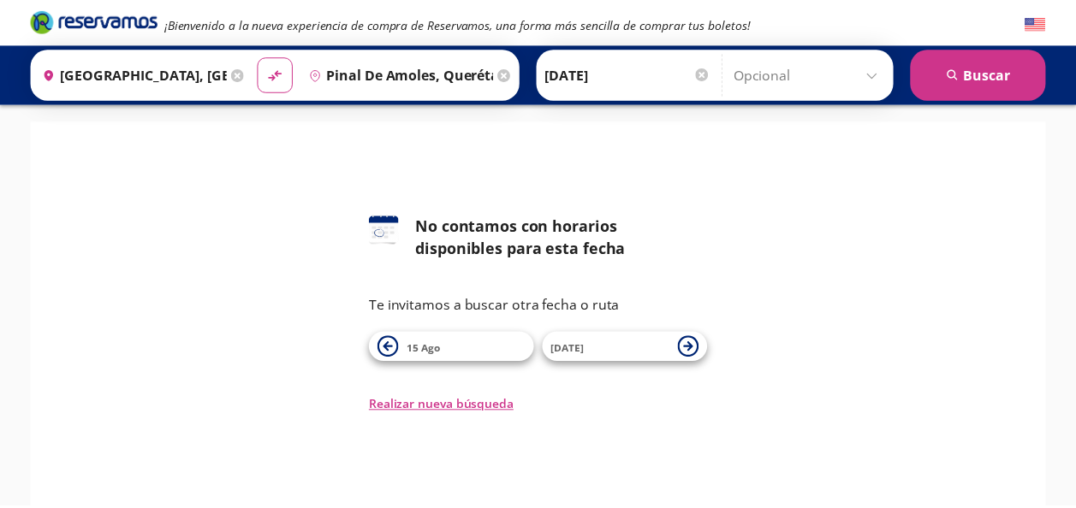
scroll to position [21, 0]
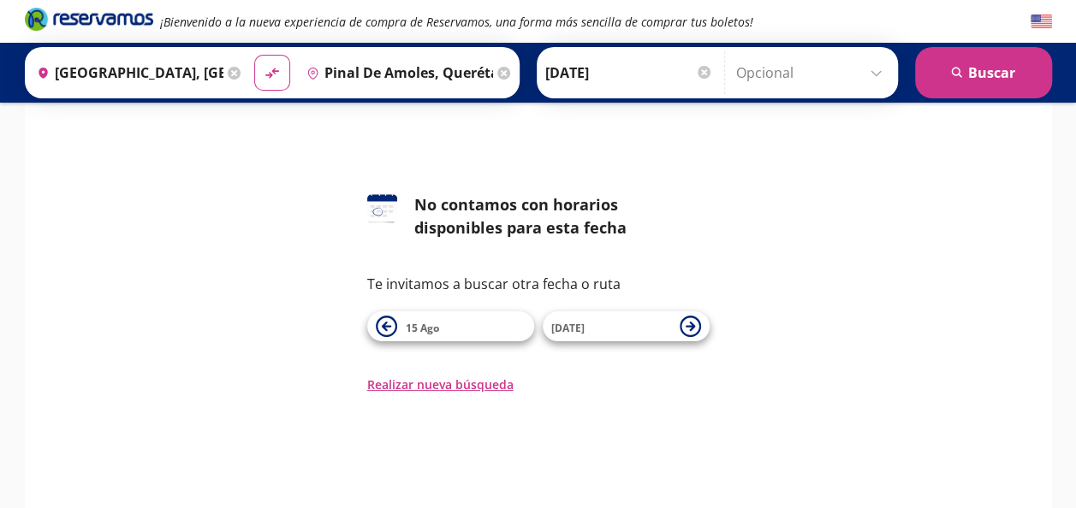
click at [700, 74] on div at bounding box center [703, 72] width 13 height 13
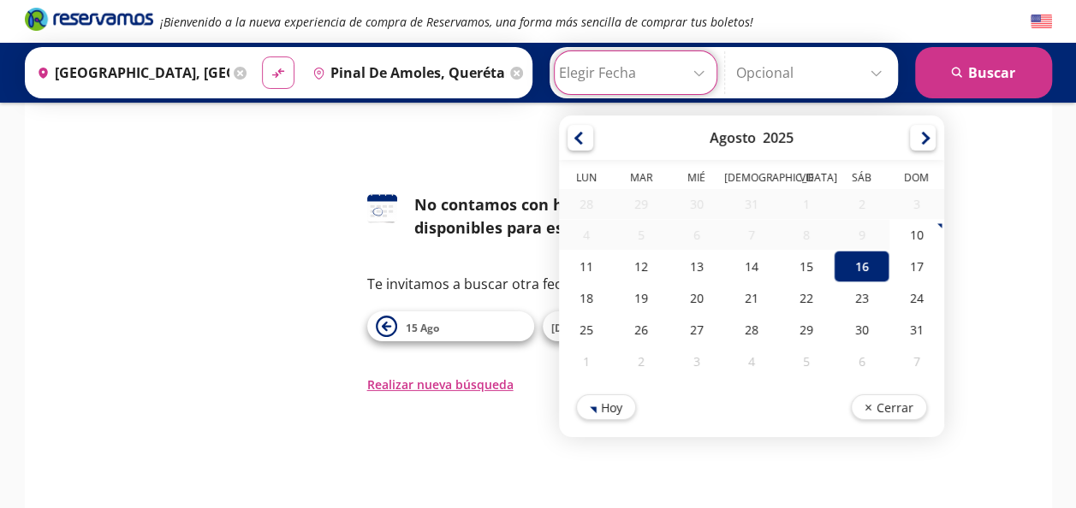
click at [272, 74] on icon at bounding box center [278, 72] width 12 height 9
type input "Pinal De Amoles, Querétaro"
type input "[GEOGRAPHIC_DATA], [GEOGRAPHIC_DATA]"
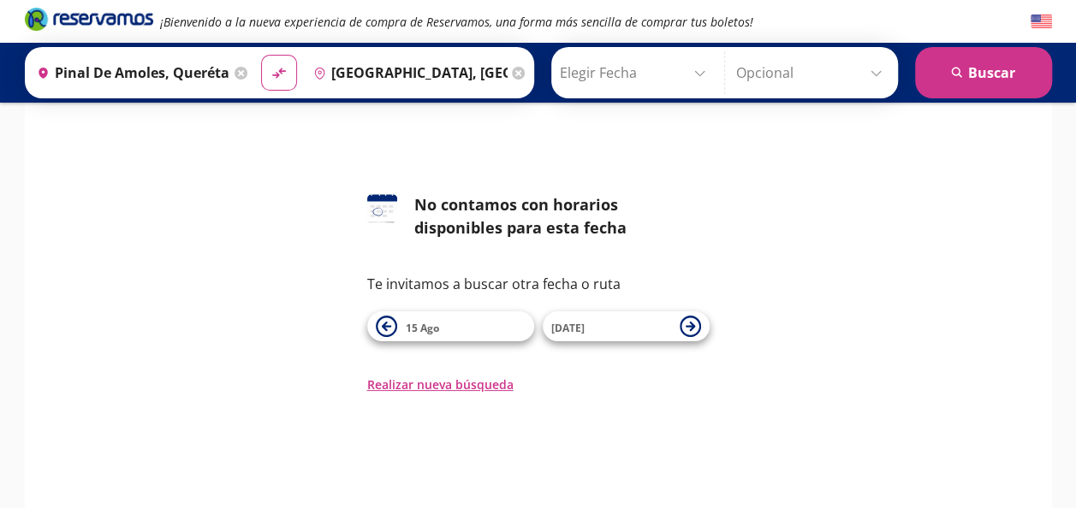
click at [608, 84] on input "Elegir Fecha" at bounding box center [636, 72] width 153 height 43
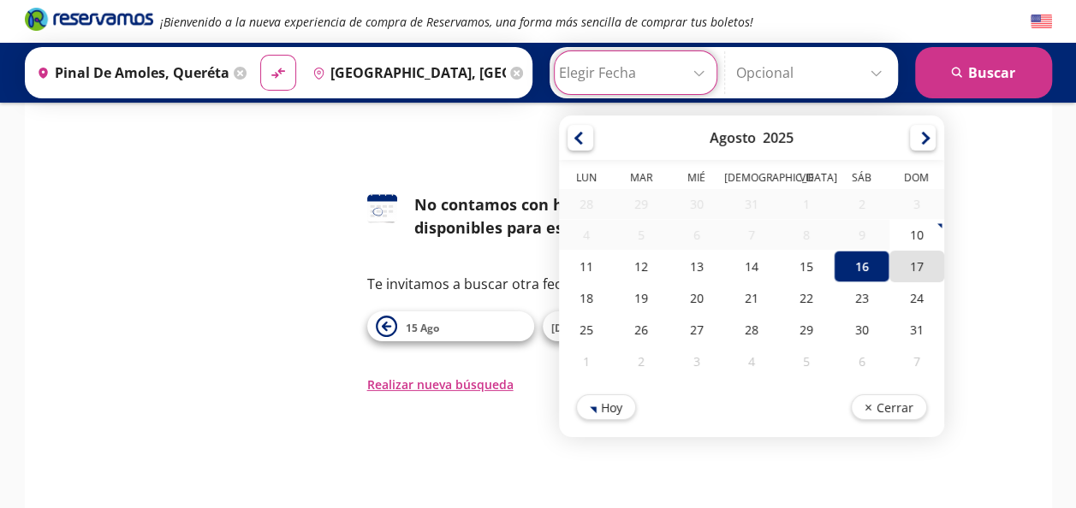
click at [903, 264] on div "17" at bounding box center [915, 267] width 55 height 32
type input "[DATE]"
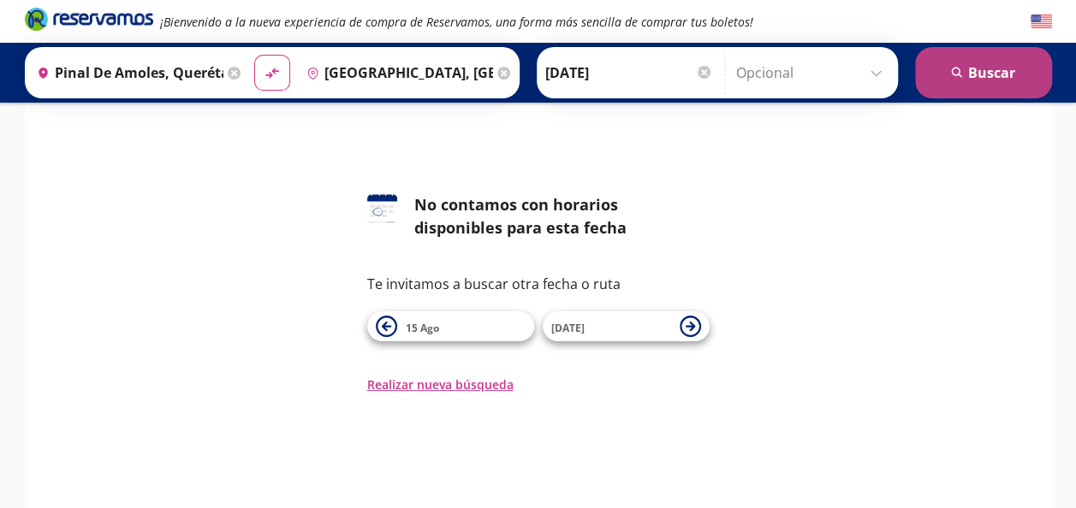
click at [970, 81] on button "search [GEOGRAPHIC_DATA]" at bounding box center [983, 72] width 137 height 51
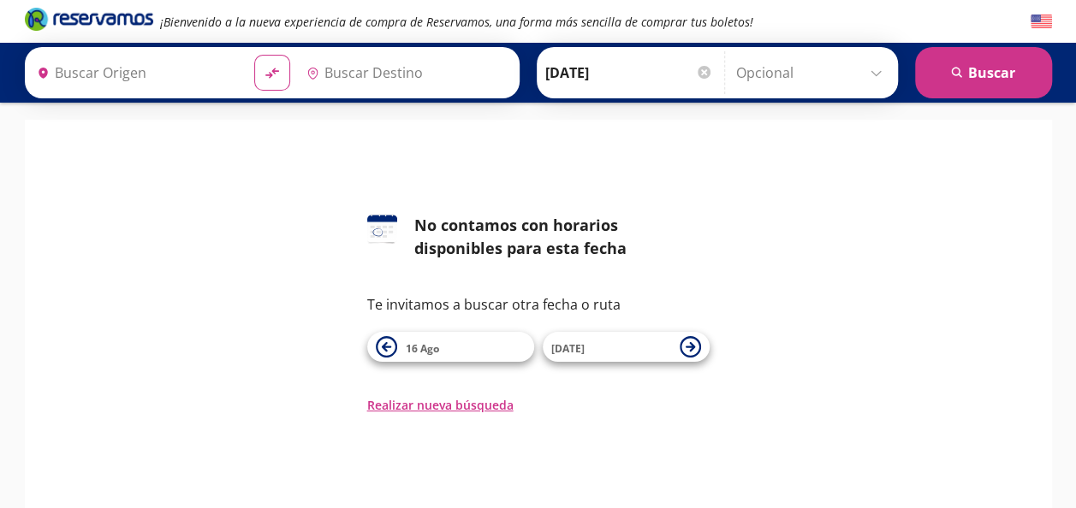
type input "Pinal De Amoles, Querétaro"
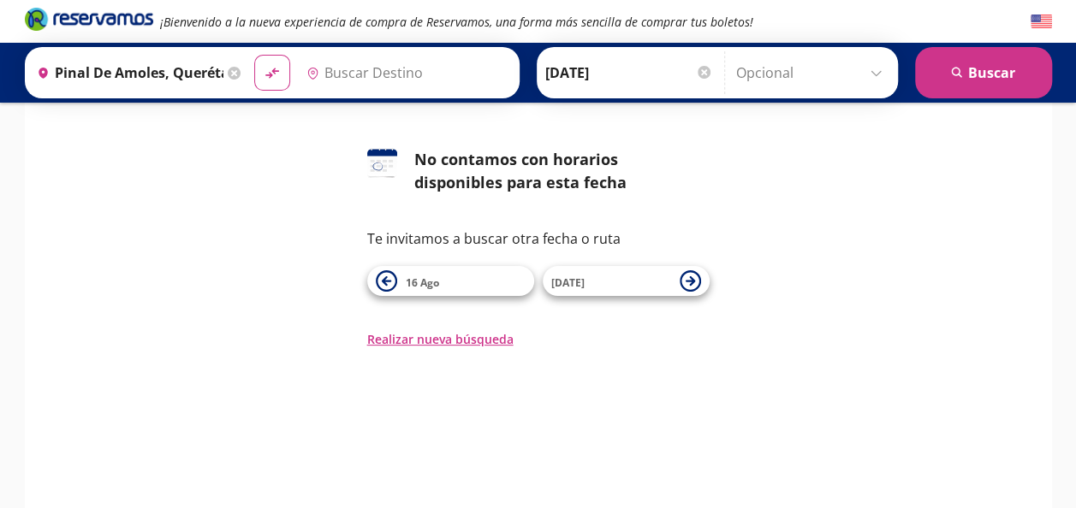
scroll to position [154, 0]
